Goal: Task Accomplishment & Management: Use online tool/utility

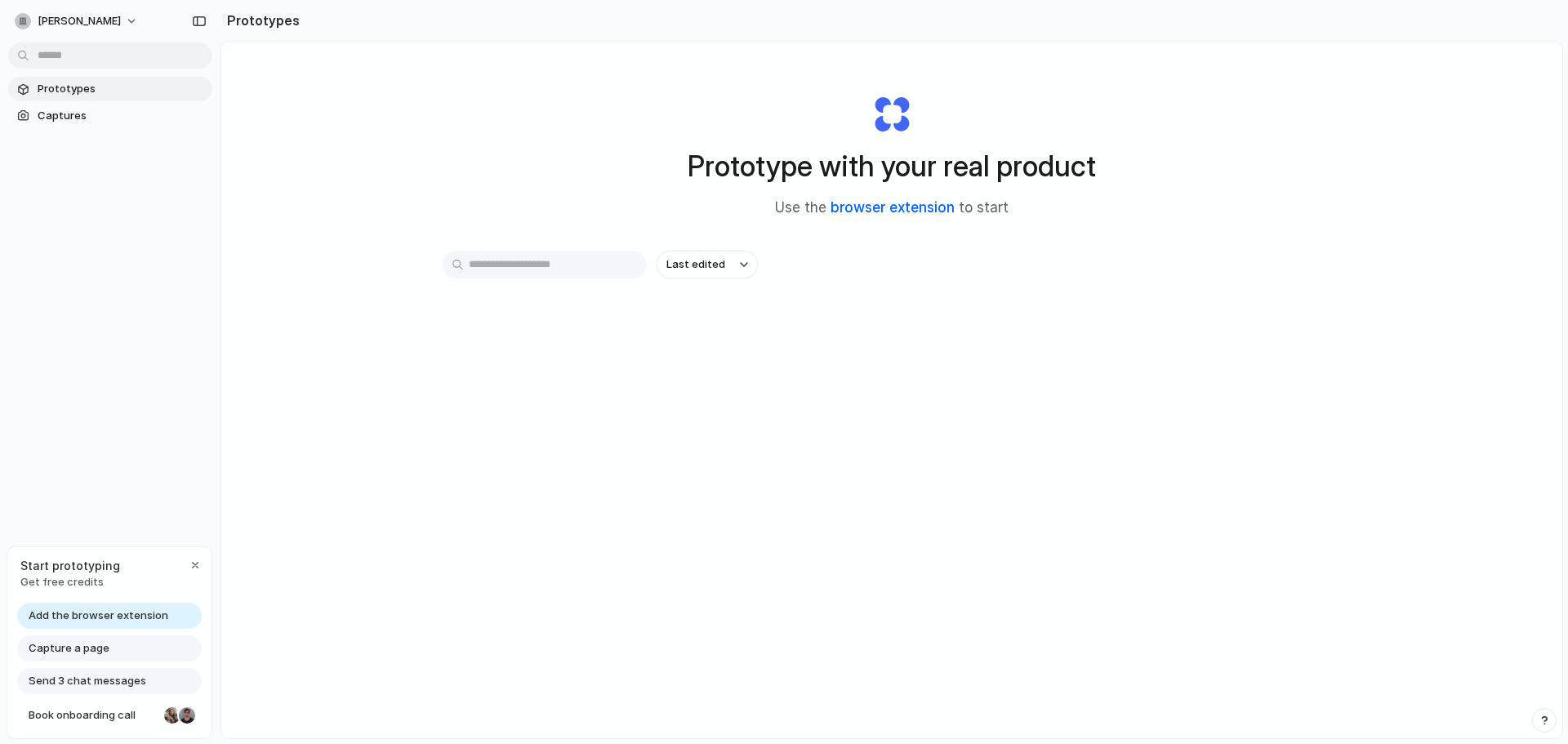
click at [873, 203] on link "browser extension" at bounding box center [893, 207] width 124 height 16
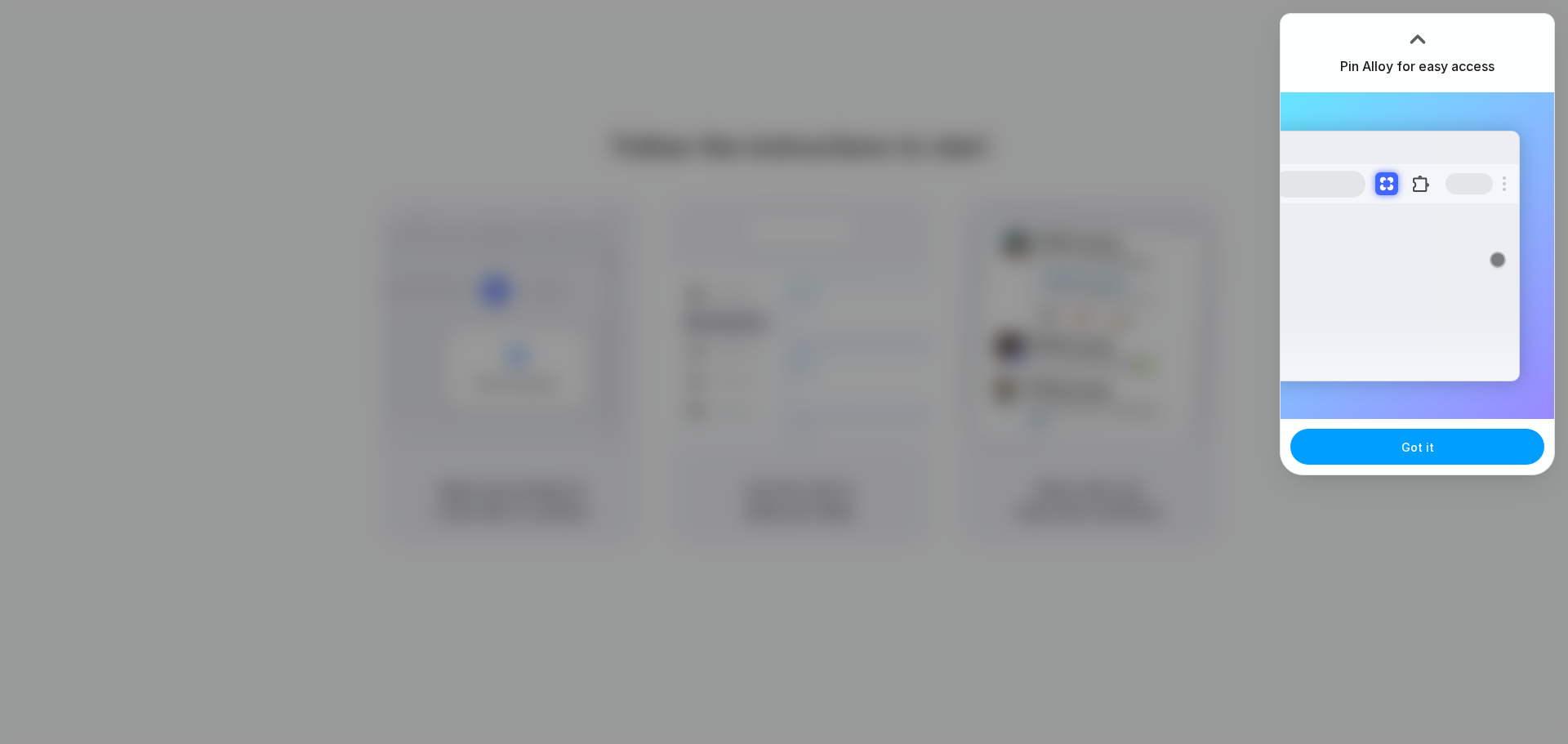
click at [1393, 446] on button "Got it" at bounding box center [1417, 447] width 254 height 36
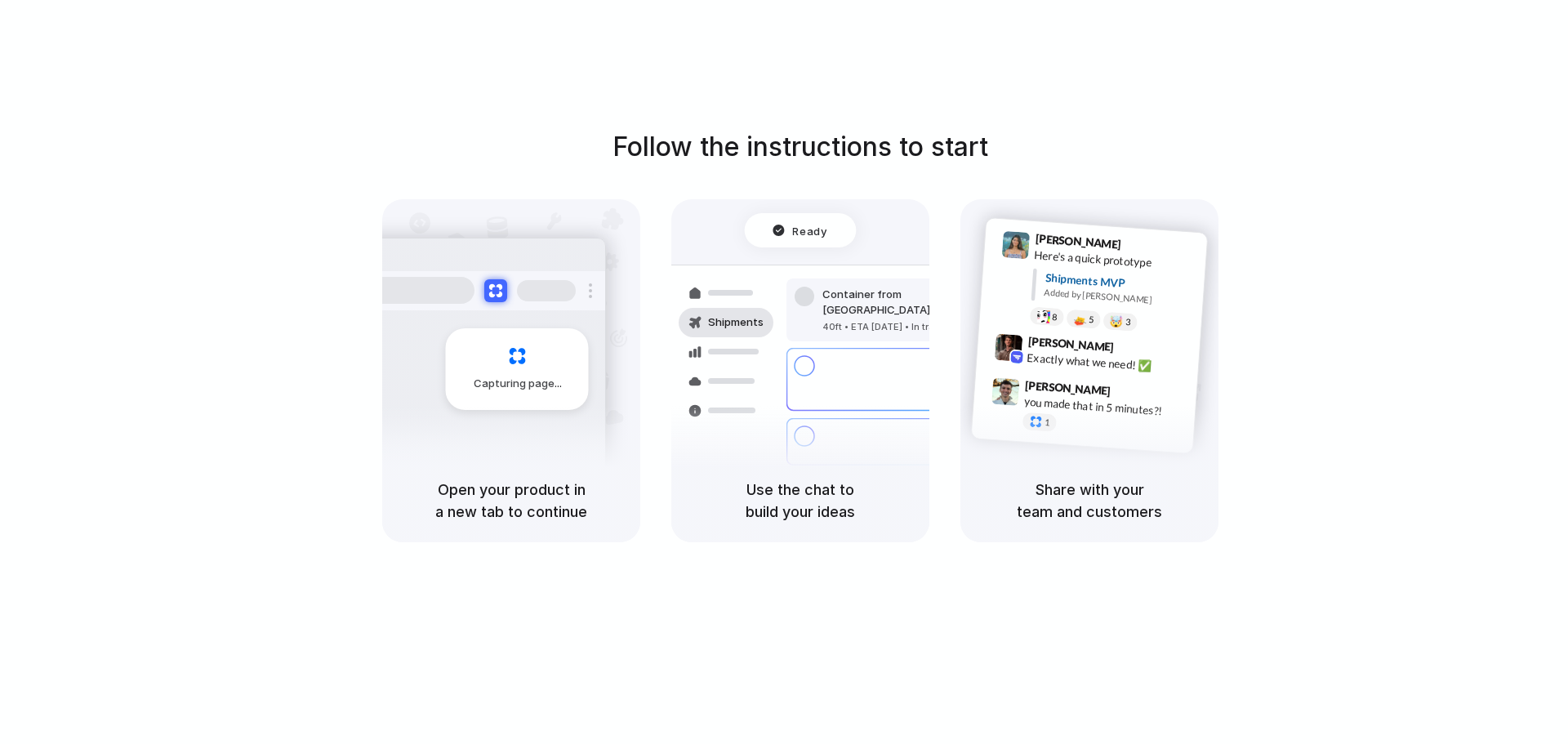
click at [1393, 446] on button "Got it" at bounding box center [1498, 447] width 254 height 36
click at [784, 372] on div at bounding box center [784, 372] width 0 height 0
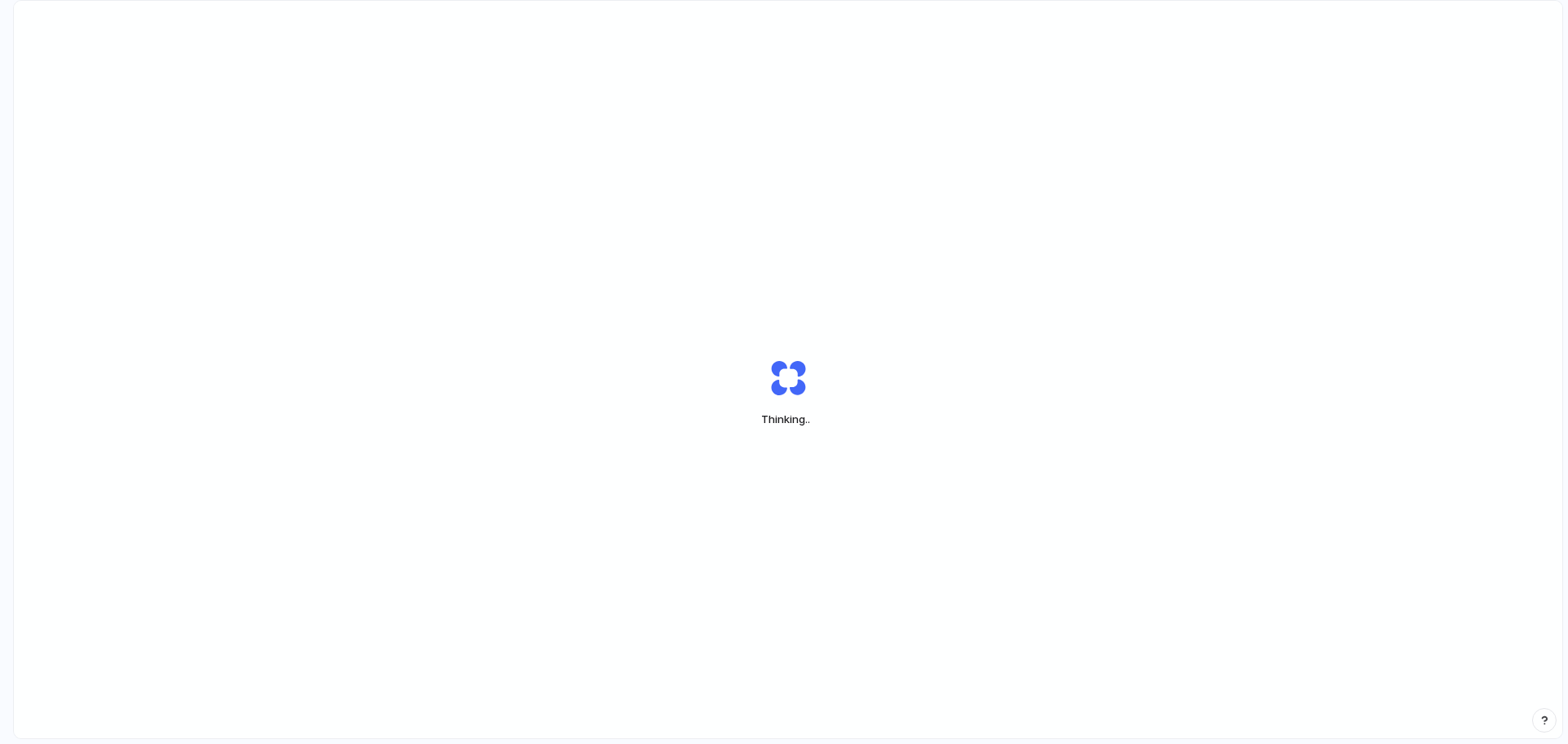
click at [1448, 379] on div "Thinking .." at bounding box center [788, 392] width 1549 height 784
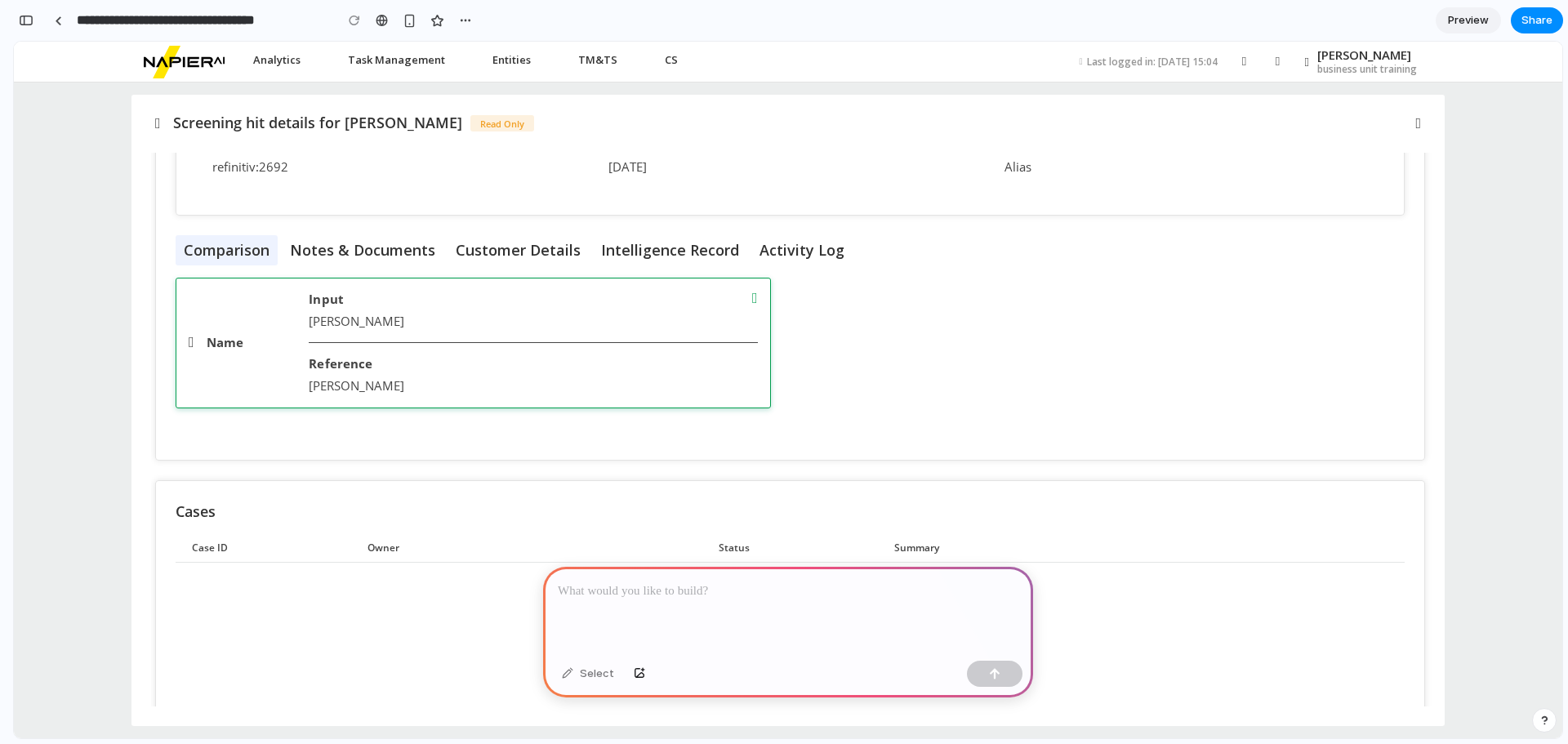
scroll to position [743, 0]
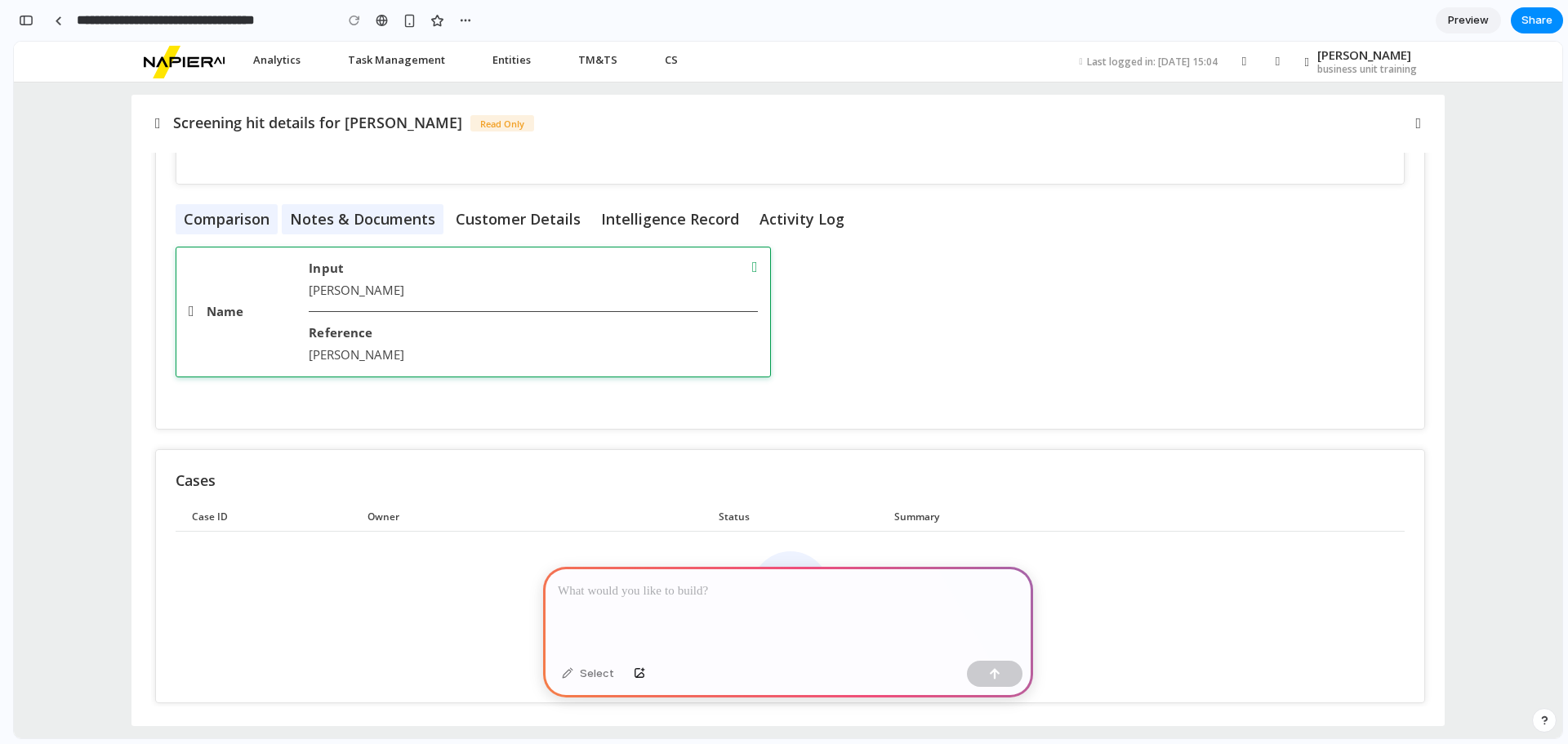
click at [351, 219] on li "Notes & Documents" at bounding box center [363, 218] width 162 height 30
click at [527, 231] on li "Customer Details" at bounding box center [518, 218] width 141 height 30
click at [707, 623] on div at bounding box center [789, 611] width 490 height 88
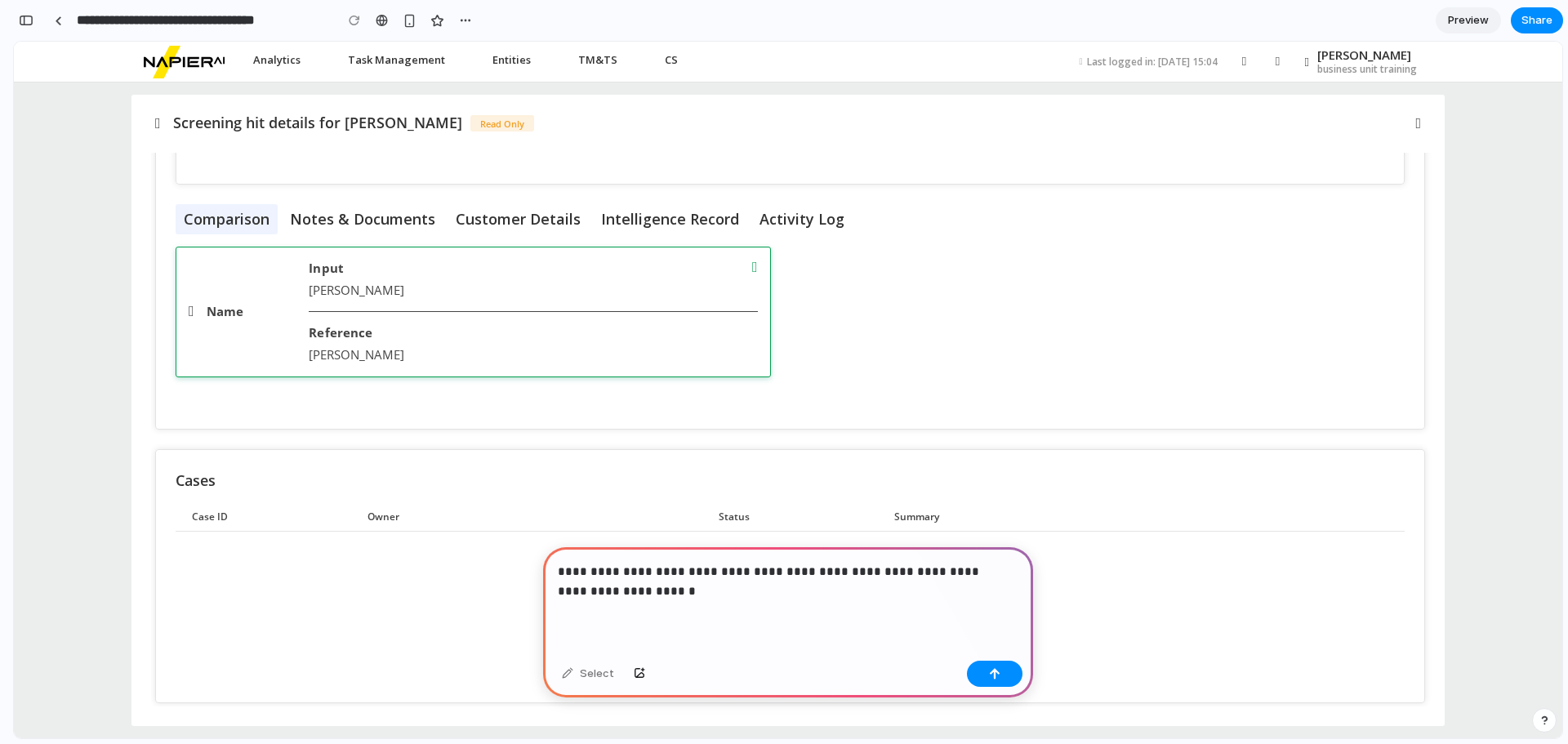
click at [675, 587] on p "**********" at bounding box center [785, 581] width 454 height 40
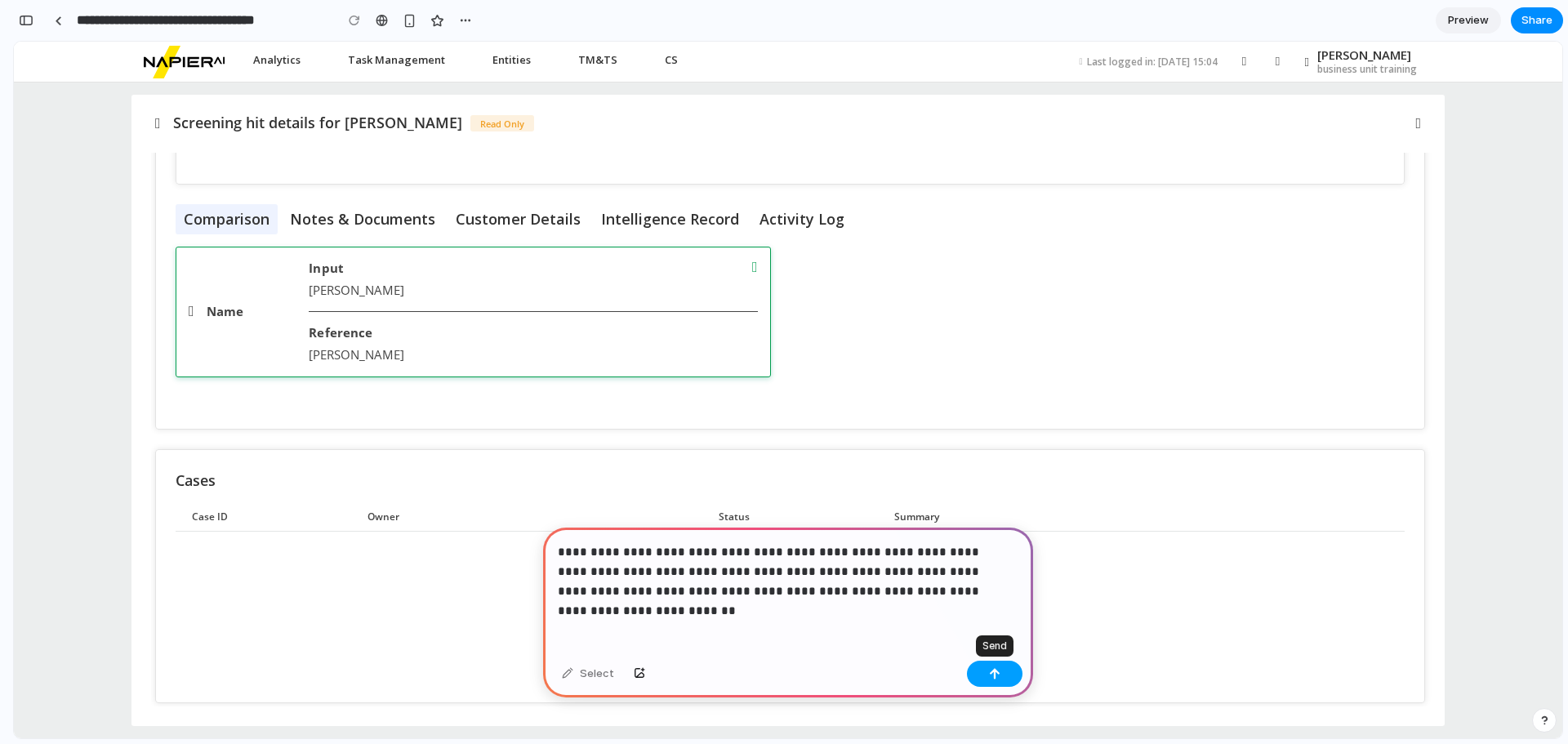
click at [987, 685] on button "button" at bounding box center [994, 673] width 56 height 26
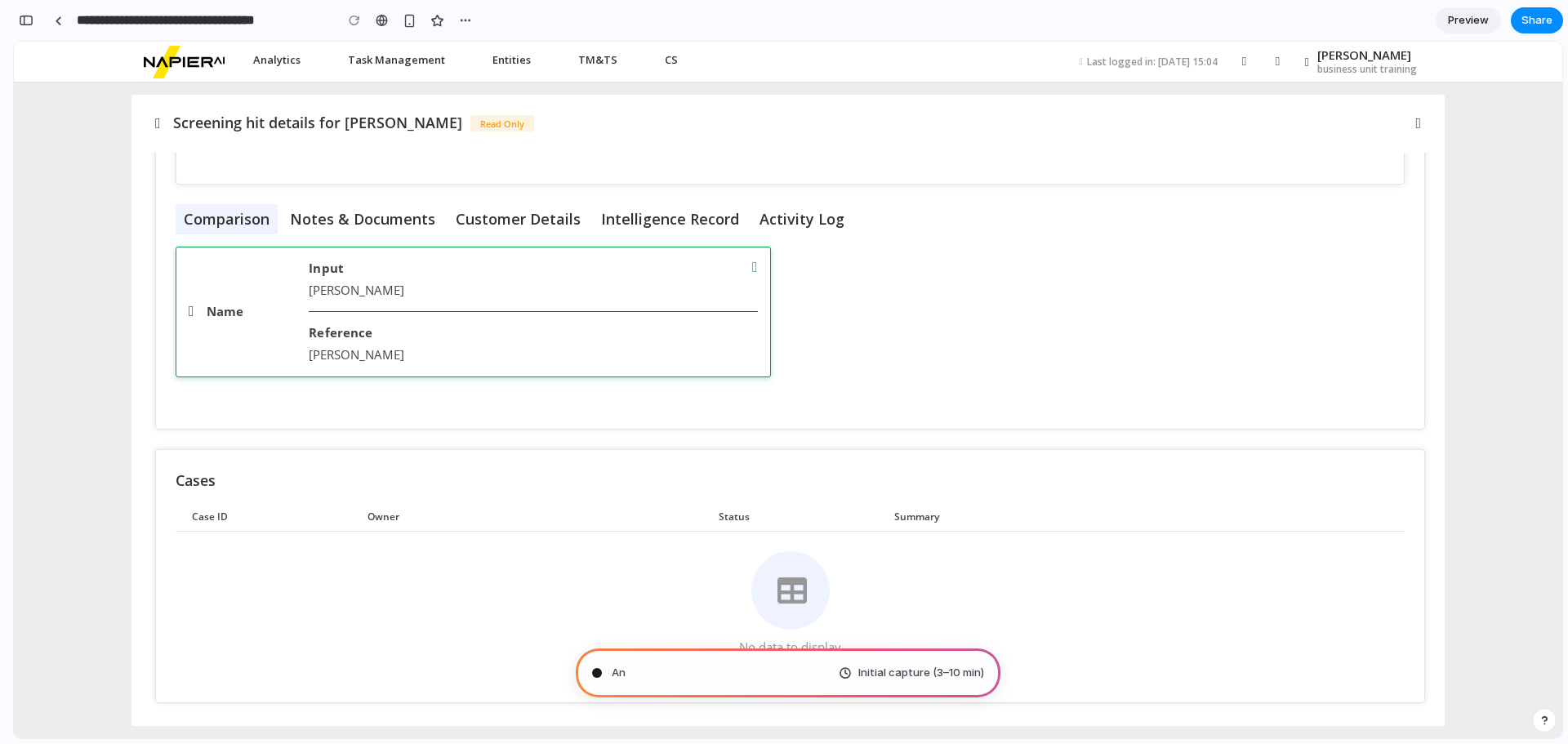
type input "**********"
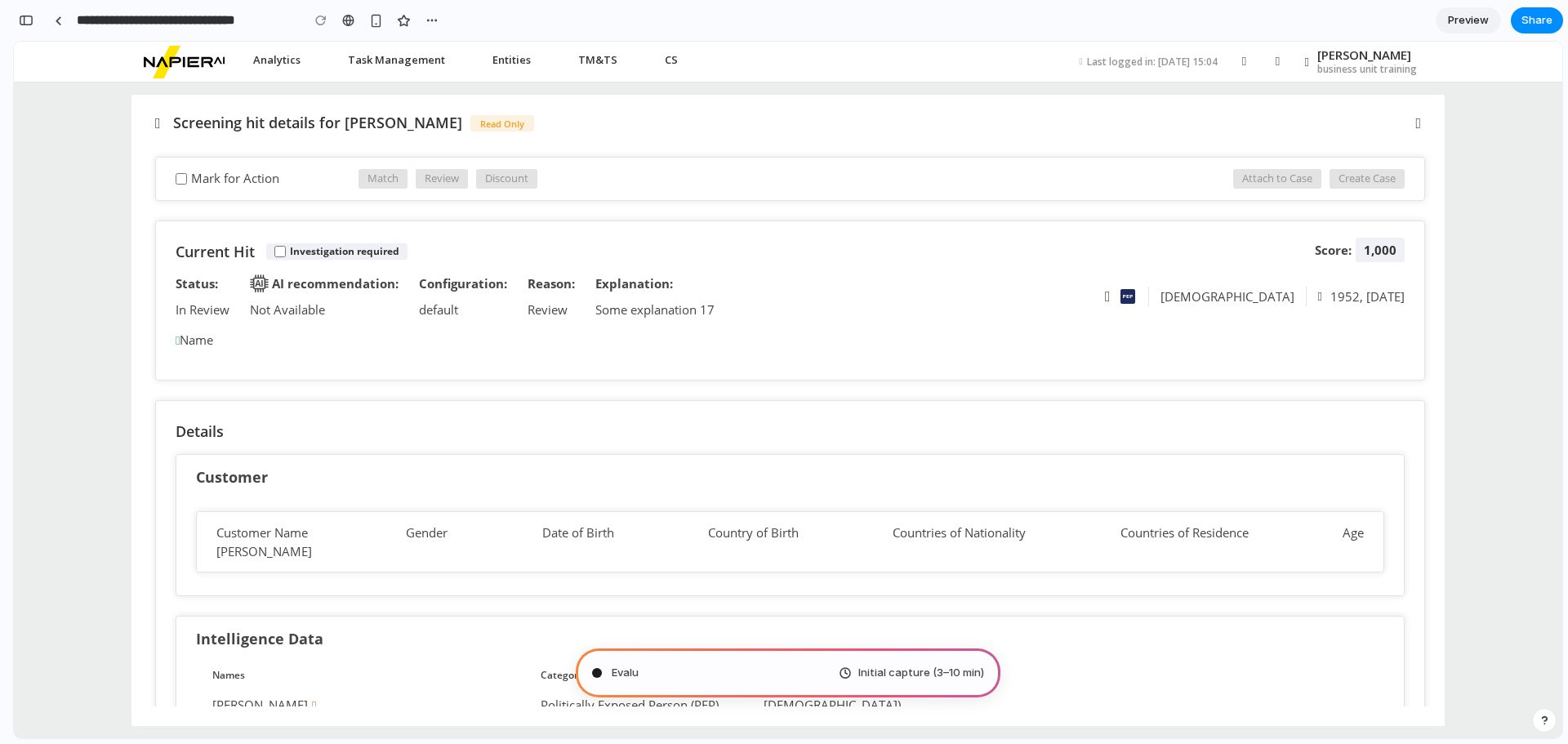
scroll to position [0, 0]
click at [24, 18] on div "button" at bounding box center [26, 20] width 15 height 11
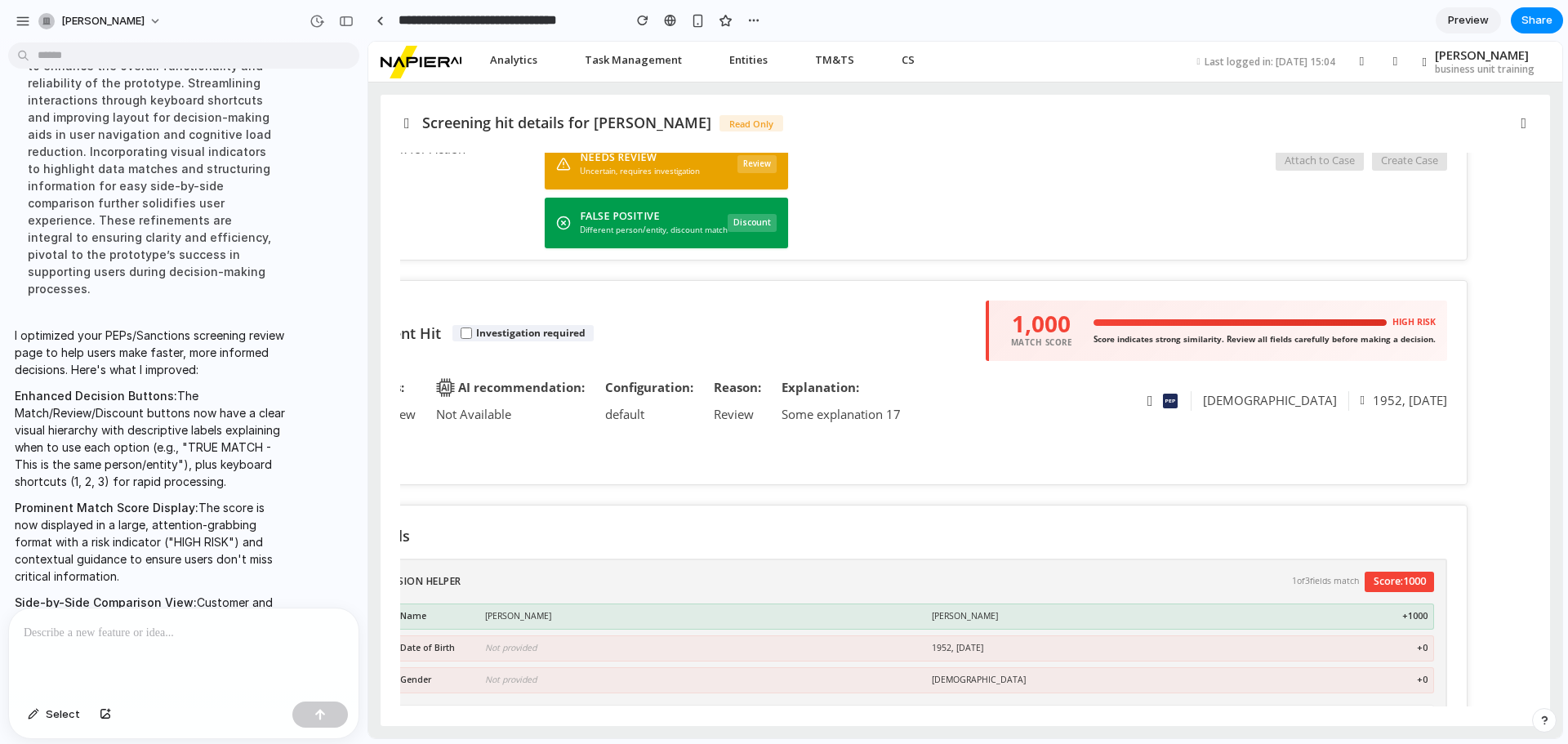
scroll to position [119, 62]
click at [912, 397] on div "Status: In Review AI recommendation: Not Available Configuration: default Reaso…" at bounding box center [651, 401] width 576 height 45
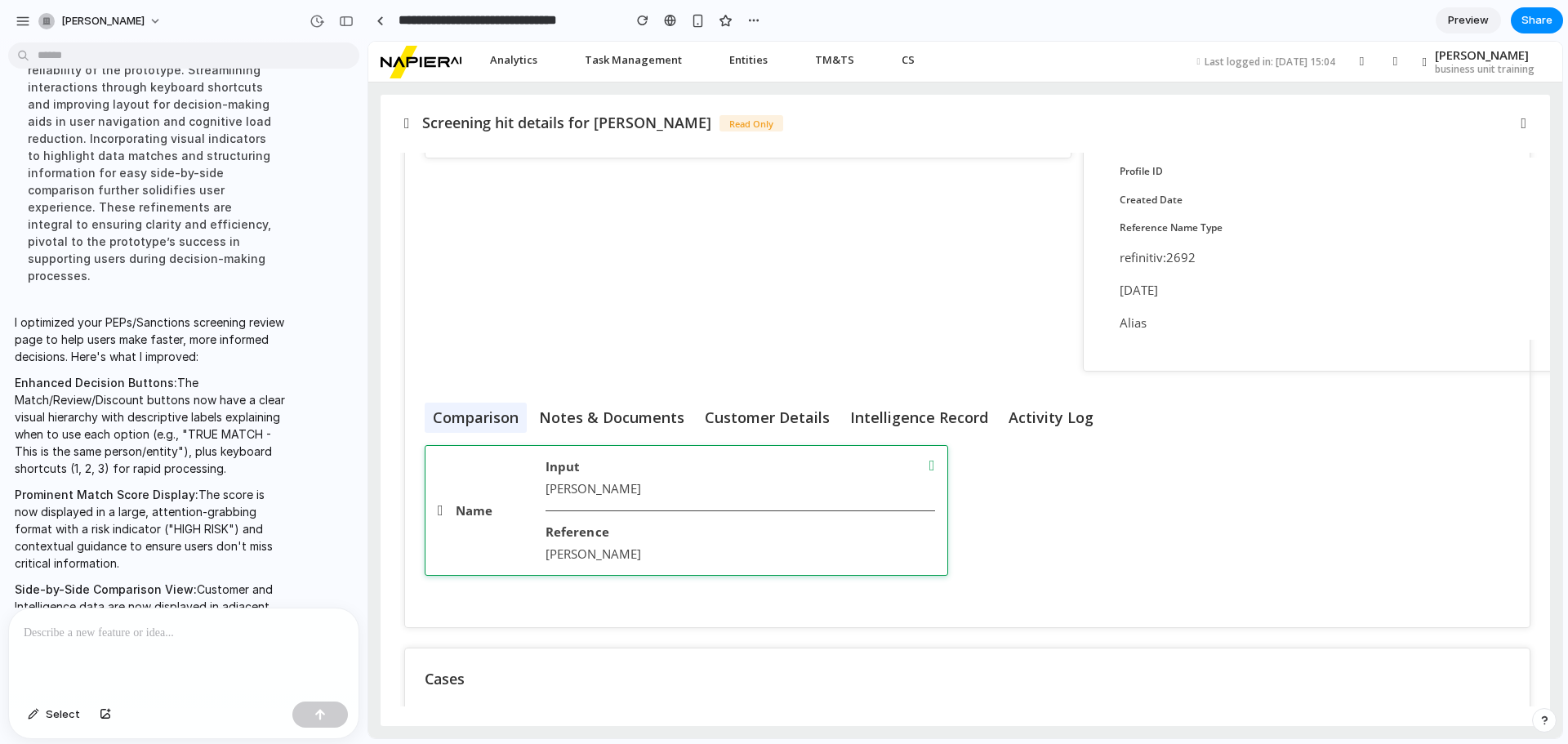
scroll to position [1187, 0]
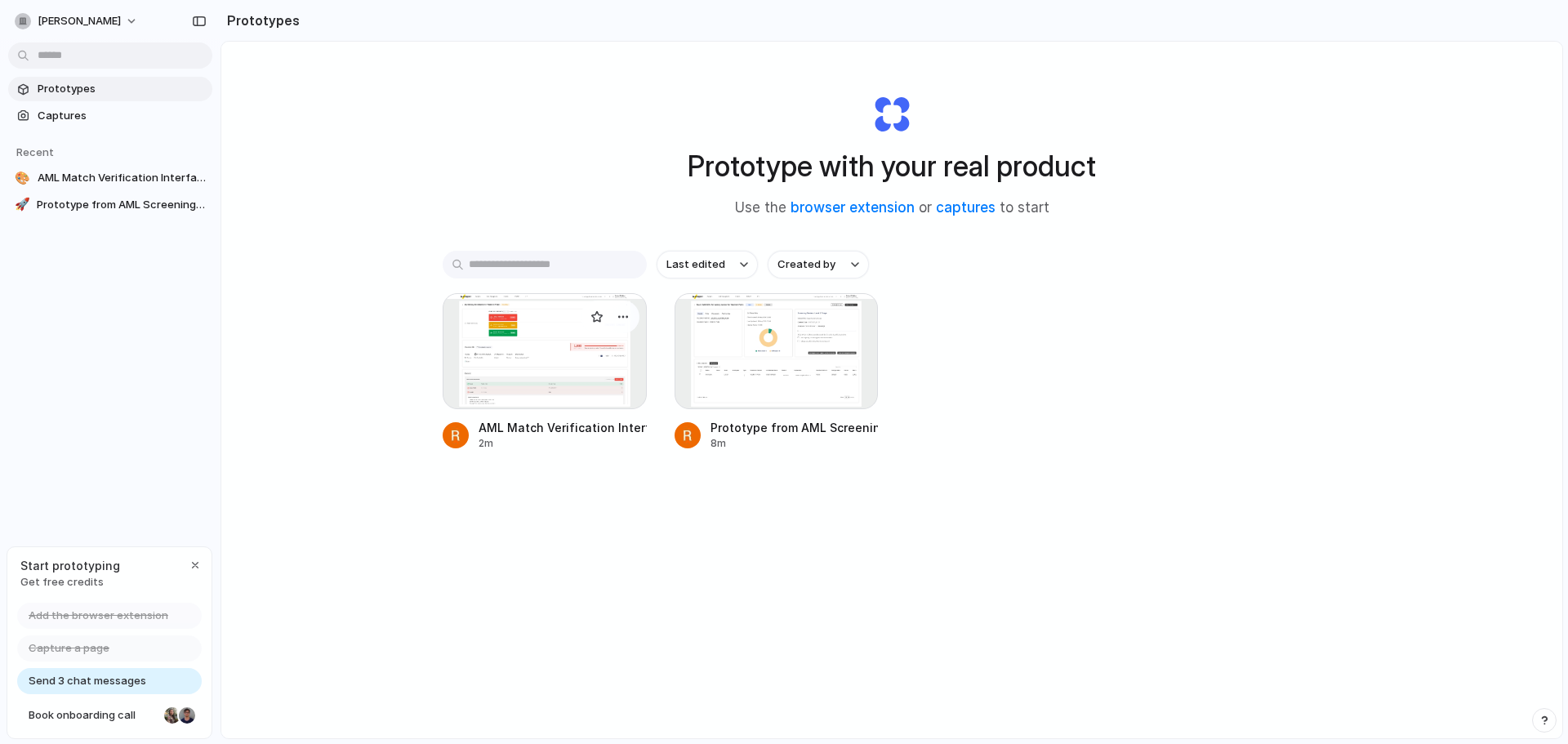
click at [515, 372] on div at bounding box center [544, 351] width 204 height 116
